Goal: Obtain resource: Obtain resource

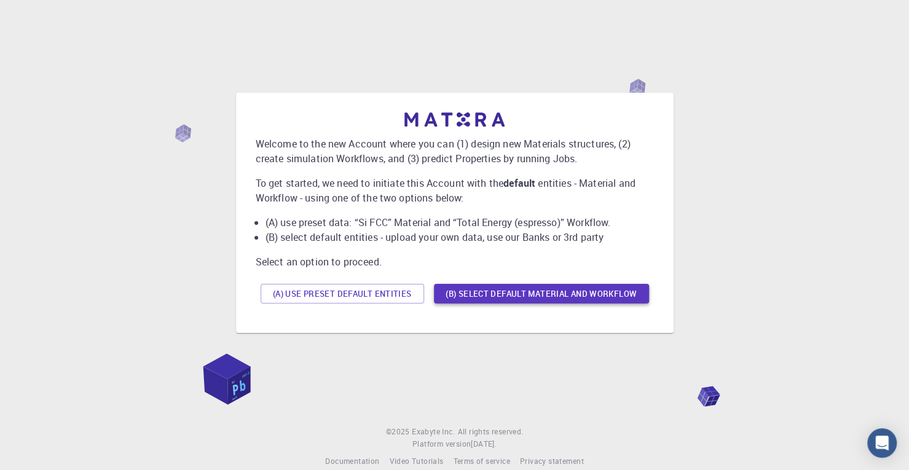
click at [564, 295] on button "(B) Select default material and workflow" at bounding box center [541, 294] width 215 height 20
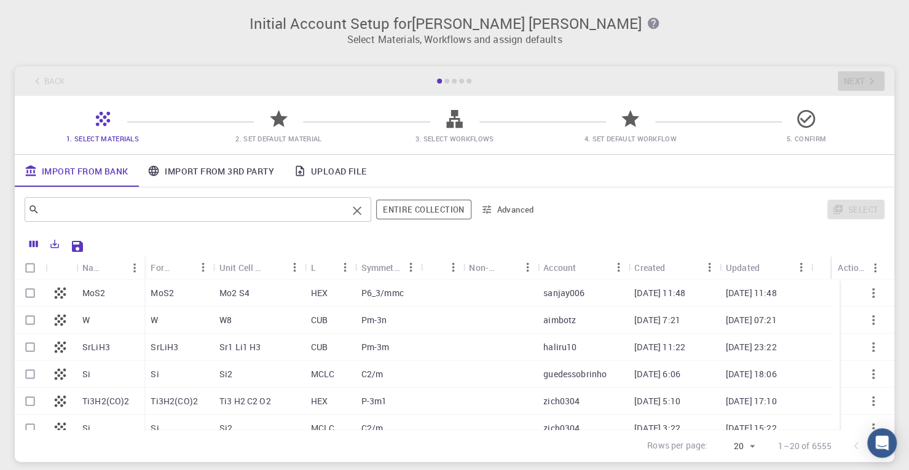
click at [183, 213] on input "text" at bounding box center [193, 209] width 308 height 17
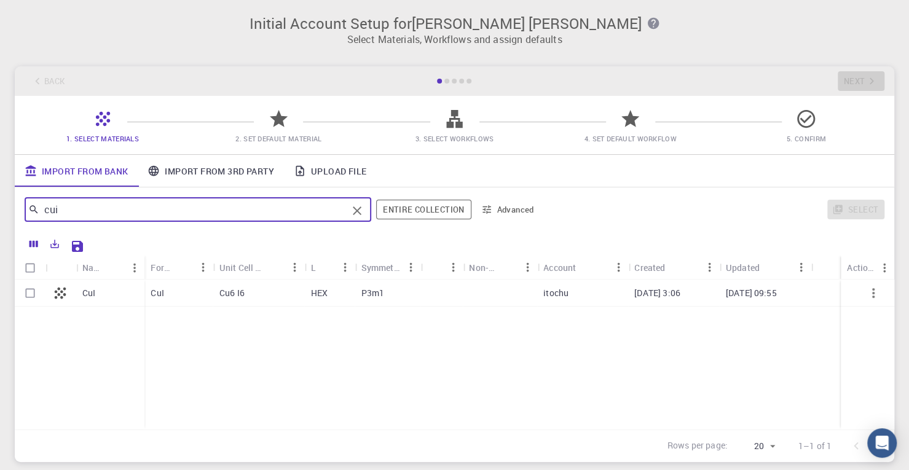
type input "cui"
click at [260, 296] on div "Cu6 I6" at bounding box center [259, 293] width 92 height 27
checkbox input "true"
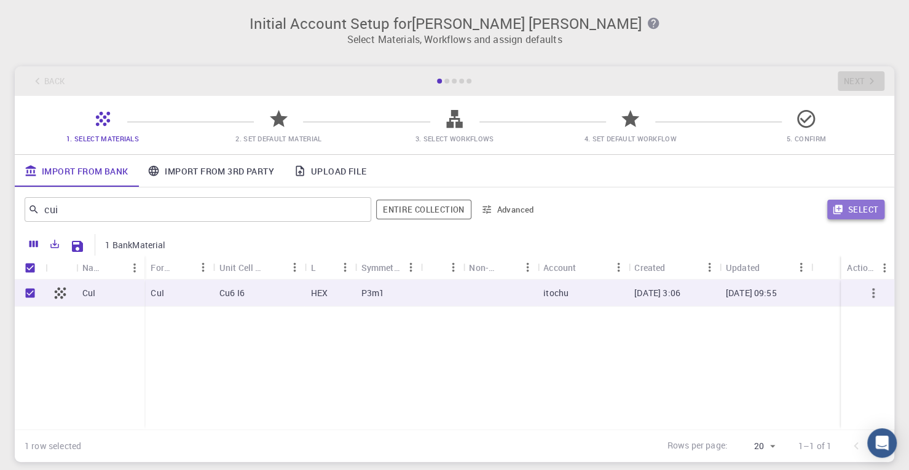
click at [868, 214] on button "Select" at bounding box center [855, 210] width 57 height 20
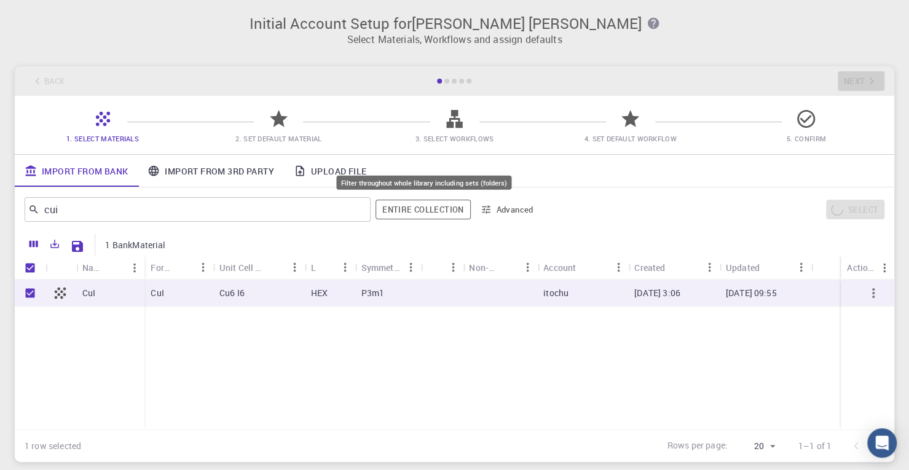
click at [425, 210] on button "Entire collection" at bounding box center [423, 210] width 95 height 20
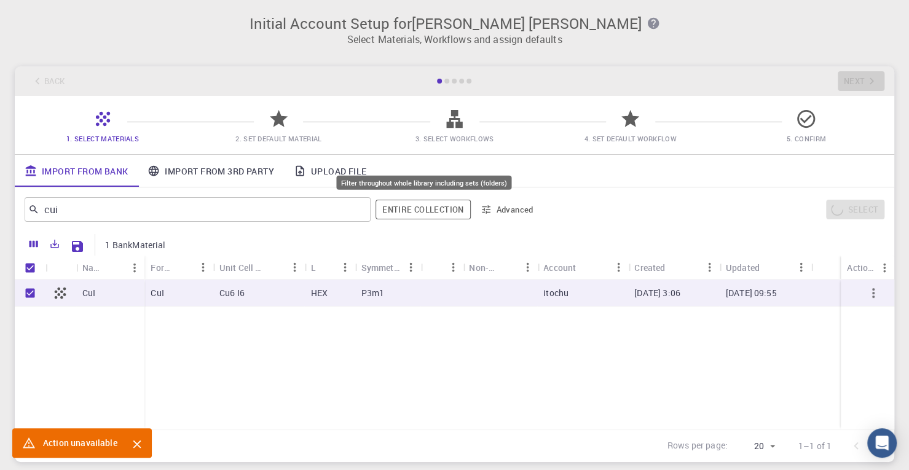
click at [423, 208] on button "Entire collection" at bounding box center [423, 210] width 95 height 20
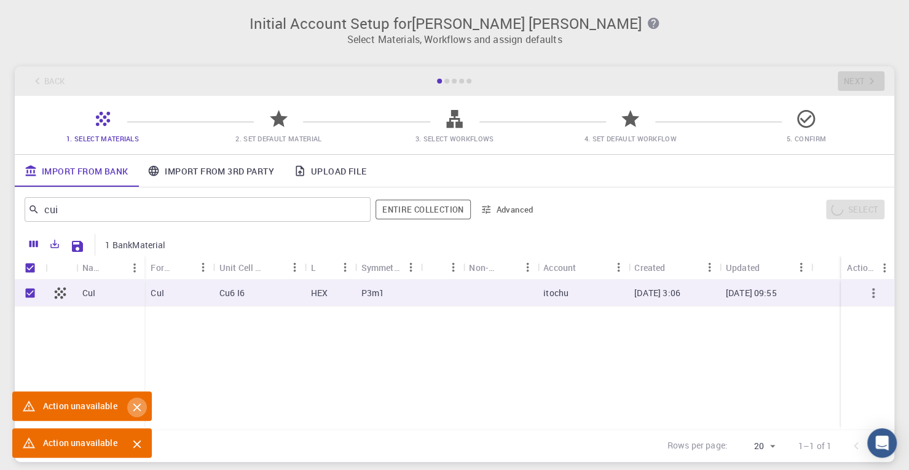
click at [144, 409] on button "Close" at bounding box center [137, 408] width 20 height 20
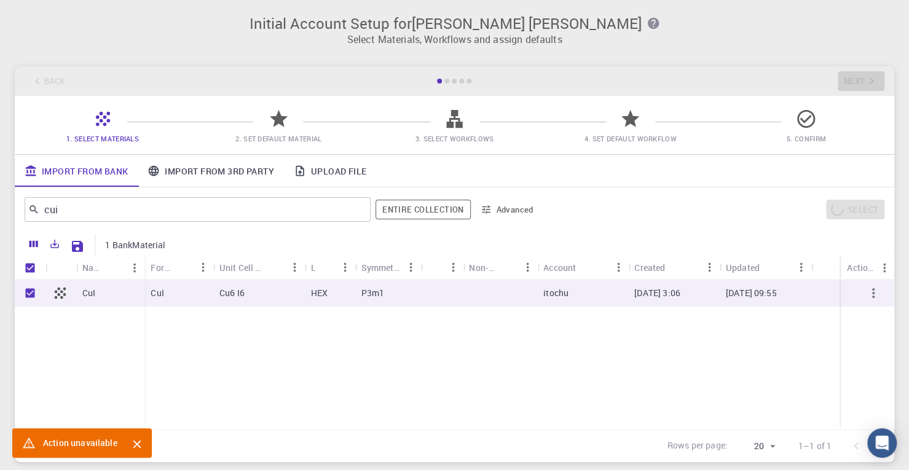
click at [157, 454] on div "Action unavailable" at bounding box center [100, 443] width 177 height 30
click at [55, 249] on icon "Export" at bounding box center [54, 243] width 11 height 11
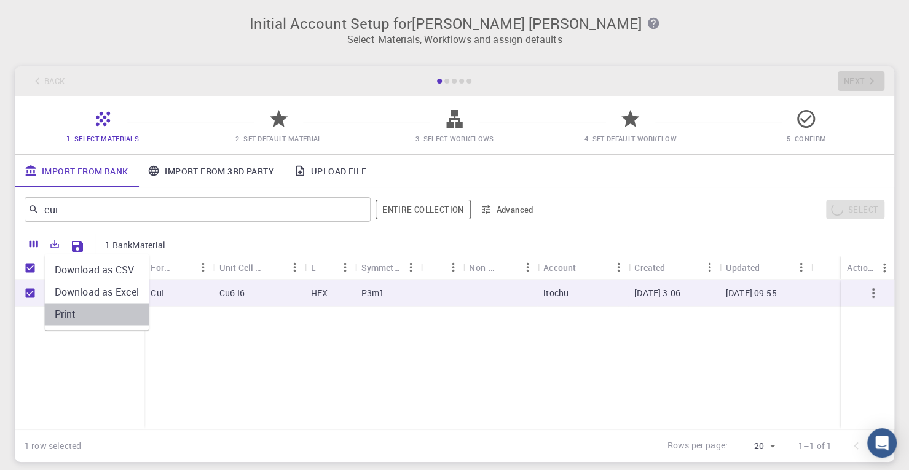
click at [95, 313] on li "Print" at bounding box center [97, 314] width 104 height 22
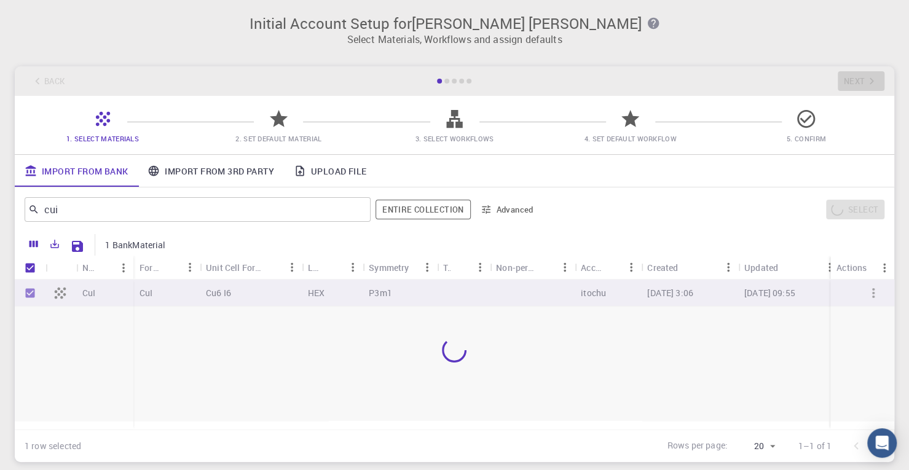
type input "20"
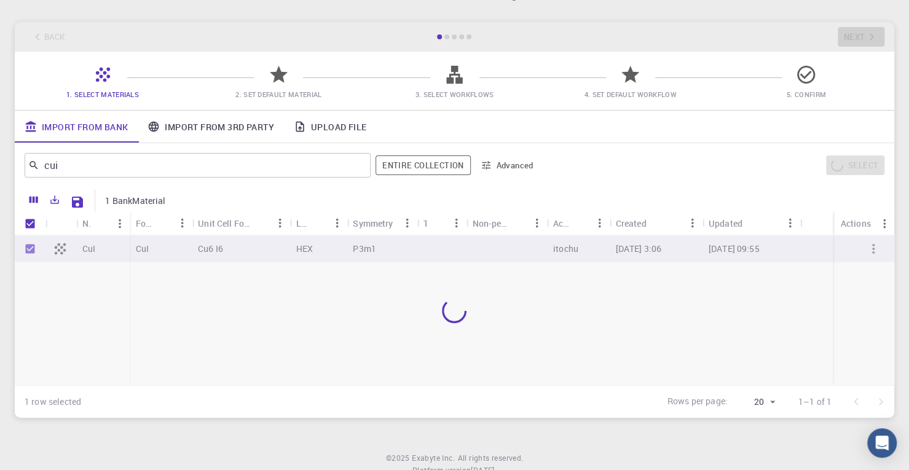
scroll to position [89, 0]
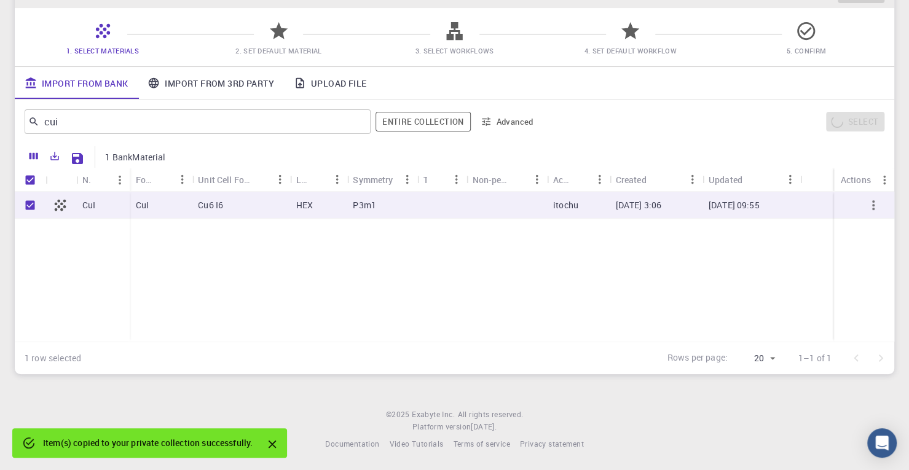
click at [211, 450] on div "Item(s) copied to your private collection successfully." at bounding box center [148, 443] width 210 height 22
click at [213, 445] on div "Item(s) copied to your private collection successfully." at bounding box center [148, 443] width 210 height 22
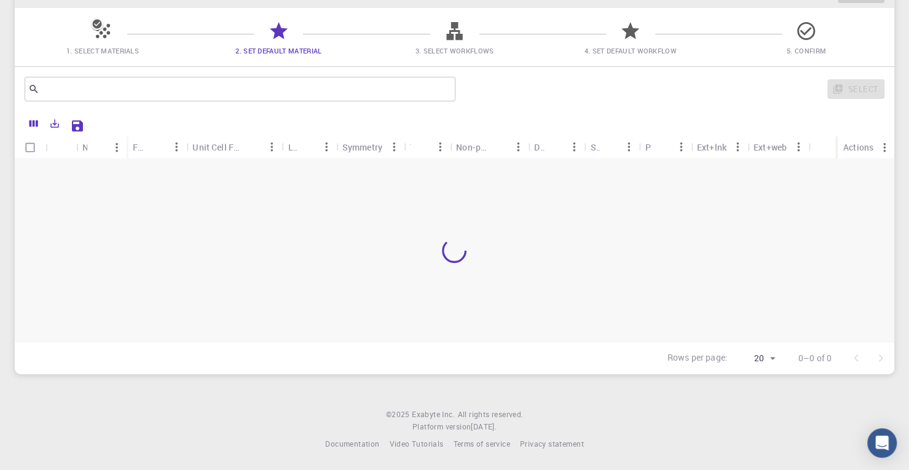
click at [749, 232] on div at bounding box center [455, 250] width 880 height 183
